Goal: Task Accomplishment & Management: Use online tool/utility

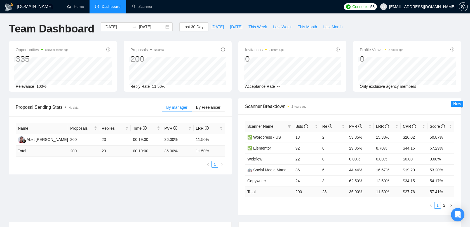
click at [359, 20] on div "[DOMAIN_NAME] Home Dashboard Scanner Connects: 58 [EMAIL_ADDRESS][DOMAIN_NAME] …" at bounding box center [235, 221] width 470 height 443
click at [115, 10] on li "Dashboard" at bounding box center [107, 6] width 37 height 13
click at [137, 9] on link "Scanner" at bounding box center [142, 6] width 21 height 5
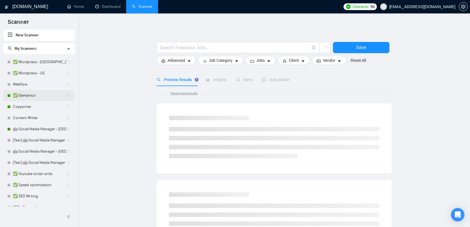
click at [36, 96] on link "✅ Elementor" at bounding box center [39, 95] width 53 height 11
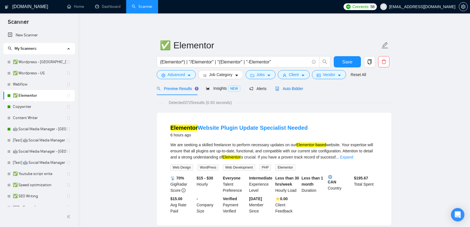
click at [283, 88] on span "Auto Bidder" at bounding box center [289, 88] width 28 height 4
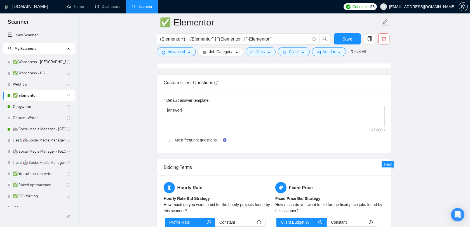
scroll to position [798, 0]
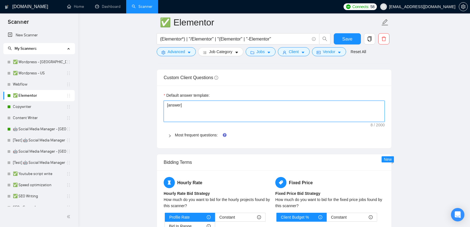
click at [261, 115] on textarea "[answer]" at bounding box center [274, 111] width 221 height 21
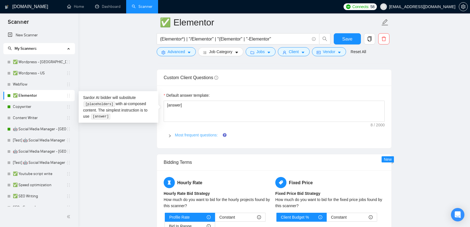
click at [204, 137] on link "Most frequent questions:" at bounding box center [196, 135] width 43 height 4
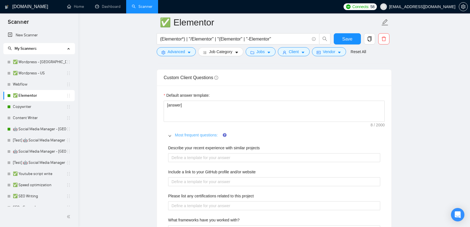
click at [204, 137] on link "Most frequent questions:" at bounding box center [196, 135] width 43 height 4
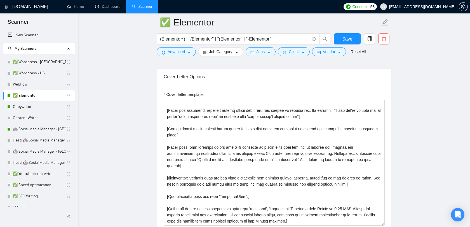
scroll to position [0, 0]
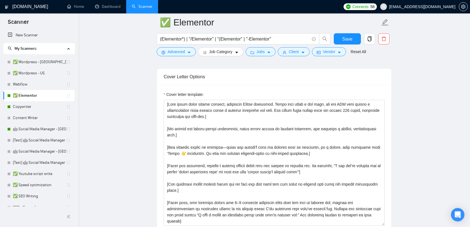
click at [28, 21] on span "Scanner" at bounding box center [18, 24] width 30 height 12
